Goal: Task Accomplishment & Management: Use online tool/utility

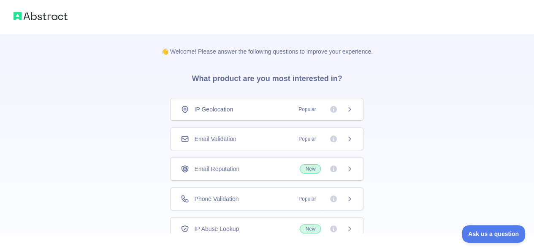
scroll to position [61, 0]
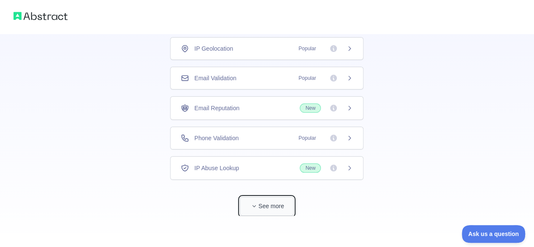
click at [287, 209] on button "See more" at bounding box center [267, 206] width 54 height 19
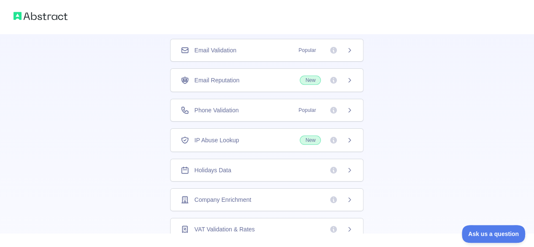
scroll to position [0, 0]
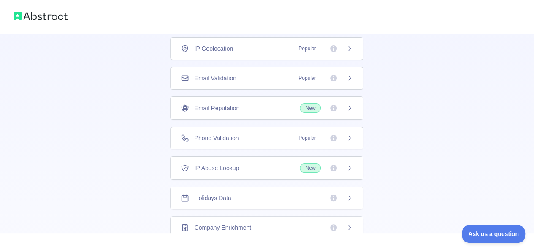
click at [297, 51] on span "Popular" at bounding box center [306, 48] width 27 height 8
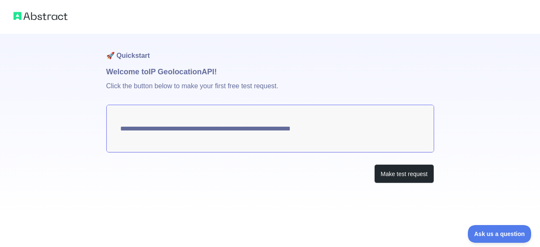
click at [333, 132] on textarea "**********" at bounding box center [270, 129] width 328 height 48
click at [38, 23] on div at bounding box center [270, 17] width 540 height 34
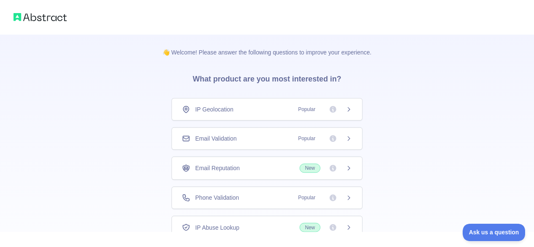
scroll to position [61, 0]
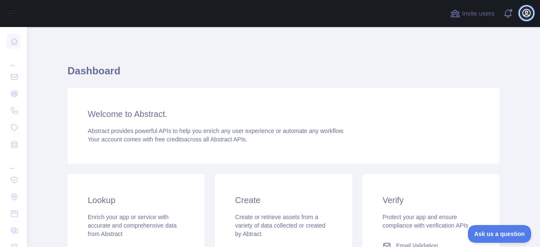
click at [531, 16] on icon "button" at bounding box center [527, 13] width 10 height 10
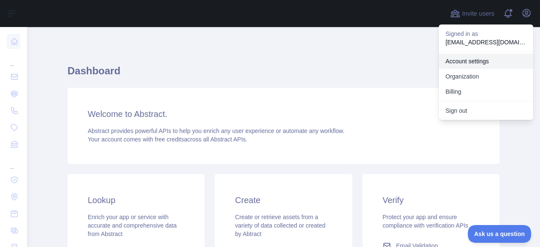
click at [487, 62] on link "Account settings" at bounding box center [486, 61] width 95 height 15
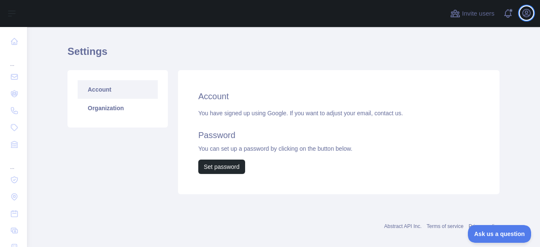
scroll to position [20, 0]
click at [101, 104] on link "Organization" at bounding box center [118, 107] width 80 height 19
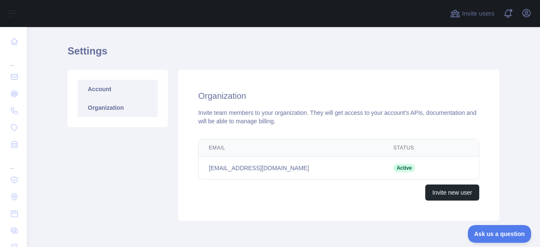
click at [106, 94] on link "Account" at bounding box center [118, 89] width 80 height 19
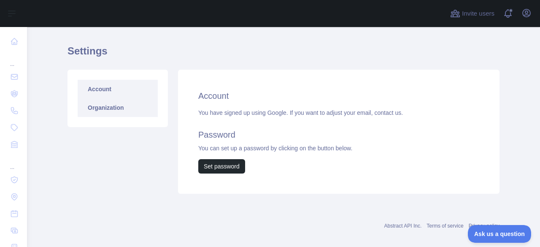
click at [107, 111] on link "Organization" at bounding box center [118, 107] width 80 height 19
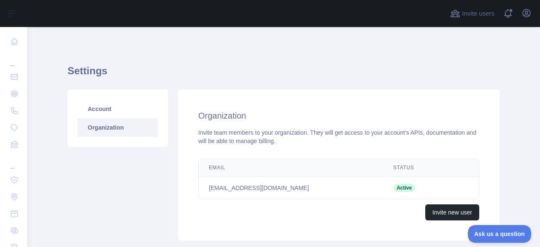
scroll to position [1, 0]
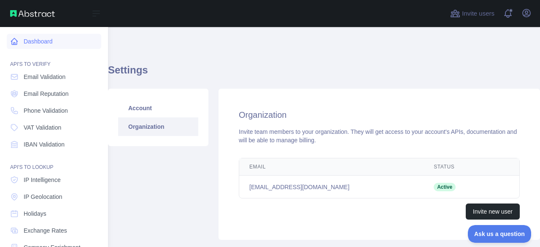
click at [15, 43] on icon at bounding box center [14, 41] width 6 height 6
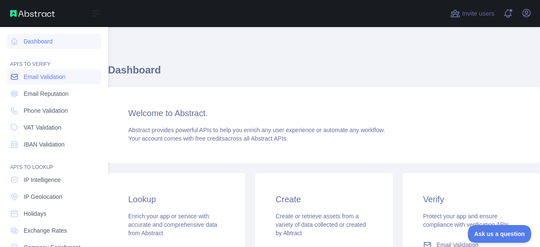
click at [38, 83] on link "Email Validation" at bounding box center [54, 76] width 95 height 15
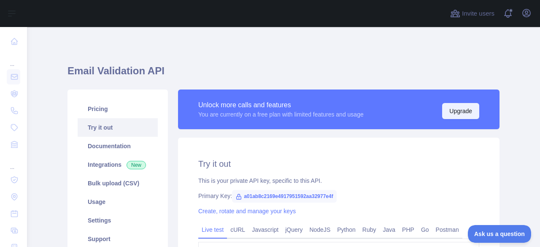
click at [466, 106] on button "Upgrade" at bounding box center [460, 111] width 37 height 16
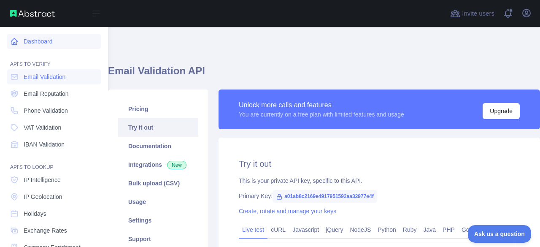
click at [28, 44] on link "Dashboard" at bounding box center [54, 41] width 95 height 15
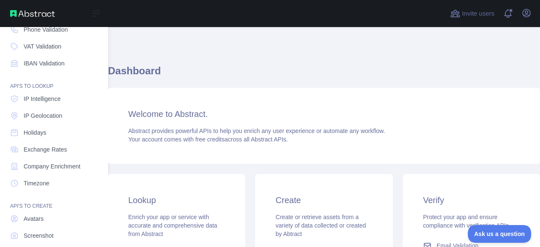
scroll to position [124, 0]
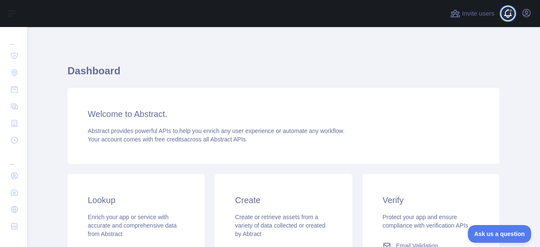
click at [512, 13] on span at bounding box center [511, 13] width 17 height 27
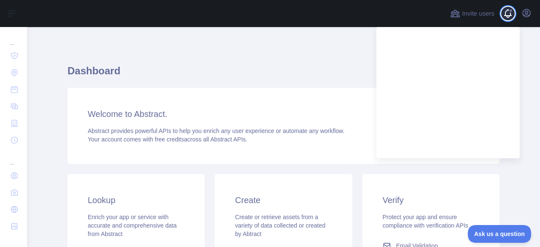
click at [512, 13] on span at bounding box center [511, 13] width 17 height 27
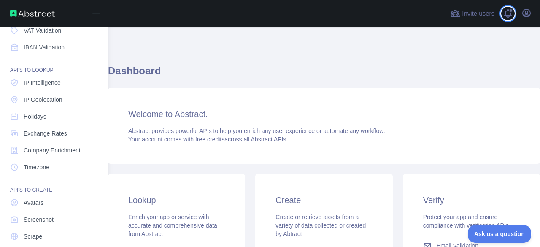
scroll to position [95, 0]
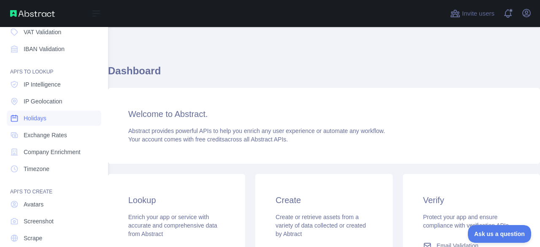
click at [38, 114] on span "Holidays" at bounding box center [35, 118] width 23 height 8
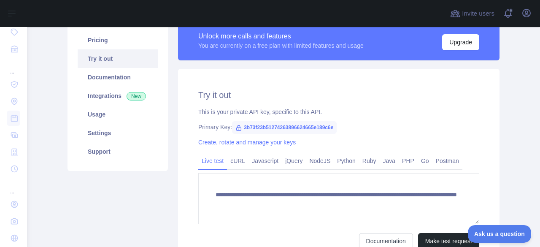
scroll to position [106, 0]
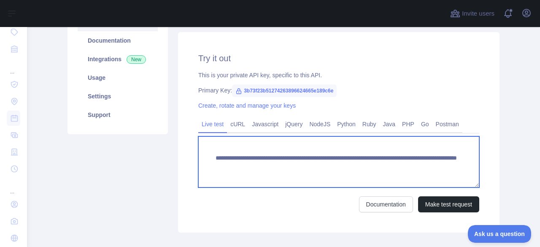
click at [318, 175] on textarea "**********" at bounding box center [338, 161] width 281 height 51
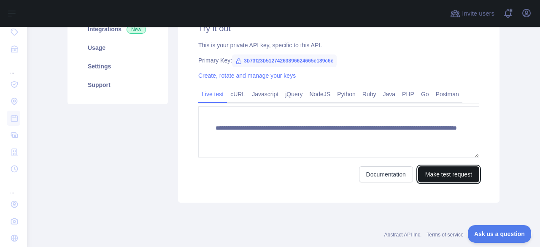
click at [433, 169] on button "Make test request" at bounding box center [448, 174] width 61 height 16
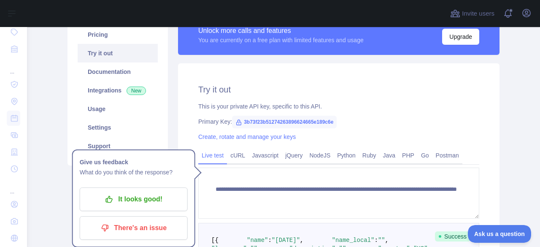
scroll to position [75, 0]
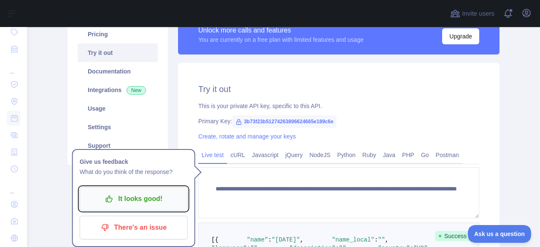
click at [160, 187] on button "It looks good!" at bounding box center [134, 199] width 108 height 24
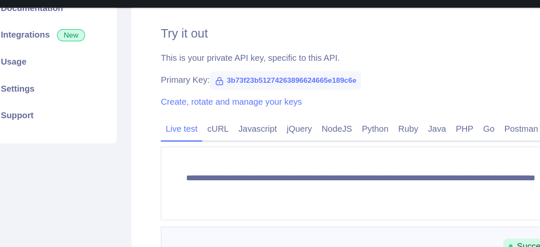
scroll to position [106, 0]
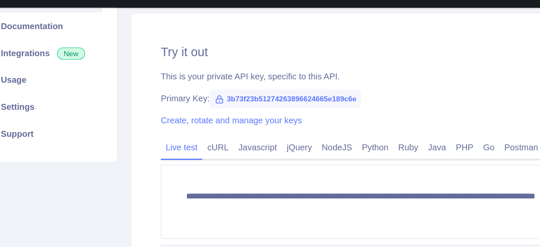
click at [241, 90] on span "3b73f23b51274263896624665e189c6e" at bounding box center [284, 90] width 105 height 13
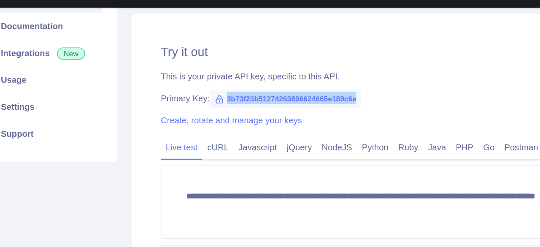
drag, startPoint x: 239, startPoint y: 89, endPoint x: 341, endPoint y: 91, distance: 102.1
click at [341, 91] on div "Primary Key: 3b73f23b51274263896624665e189c6e" at bounding box center [338, 89] width 281 height 8
copy span "3b73f23b51274263896624665e189c6e"
click at [341, 91] on div "Primary Key: 3b73f23b51274263896624665e189c6e" at bounding box center [338, 89] width 281 height 8
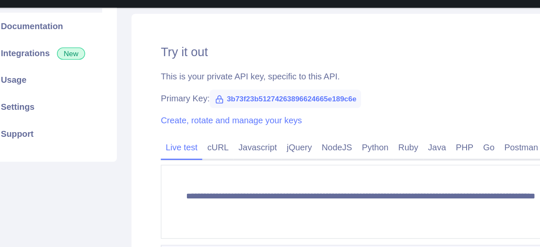
scroll to position [152, 0]
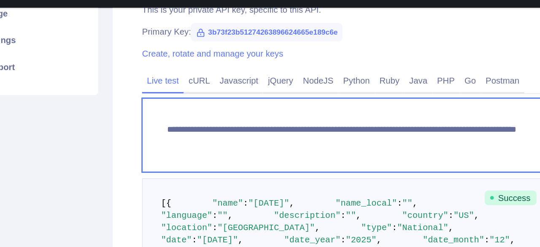
drag, startPoint x: 211, startPoint y: 112, endPoint x: 227, endPoint y: 128, distance: 22.4
click at [227, 128] on textarea "**********" at bounding box center [338, 114] width 281 height 51
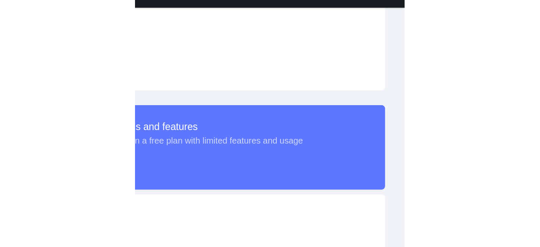
scroll to position [0, 0]
